Goal: Register for event/course

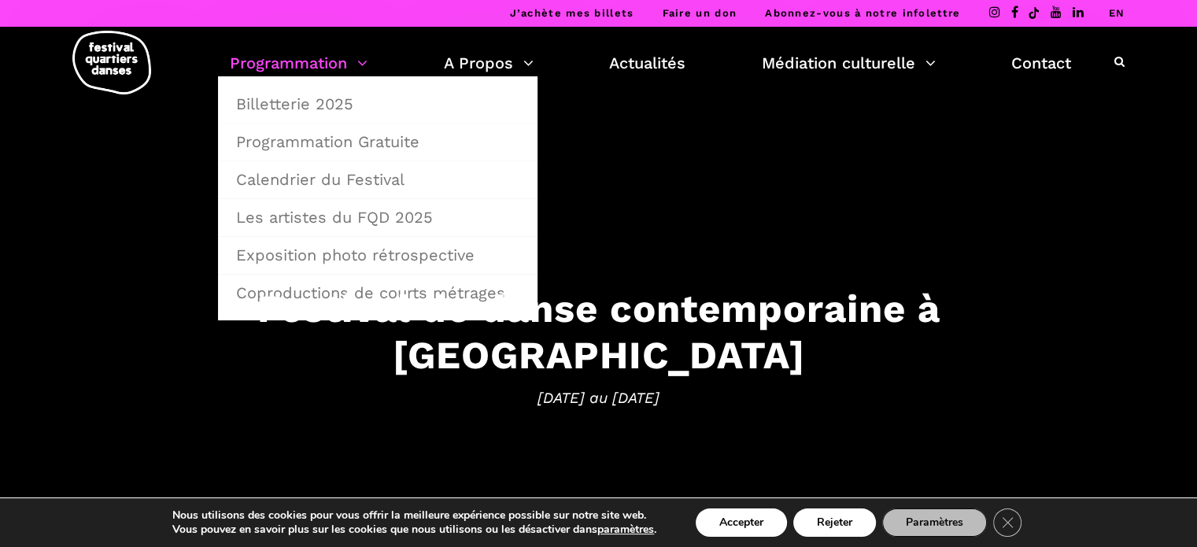
click at [323, 65] on link "Programmation" at bounding box center [299, 63] width 138 height 27
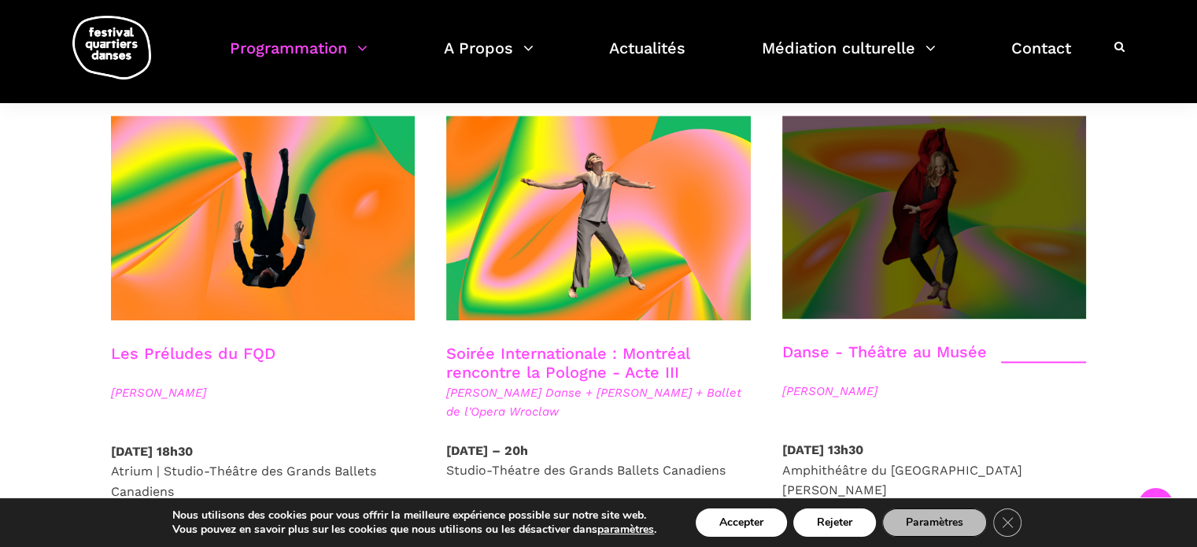
scroll to position [1810, 0]
